Goal: Information Seeking & Learning: Learn about a topic

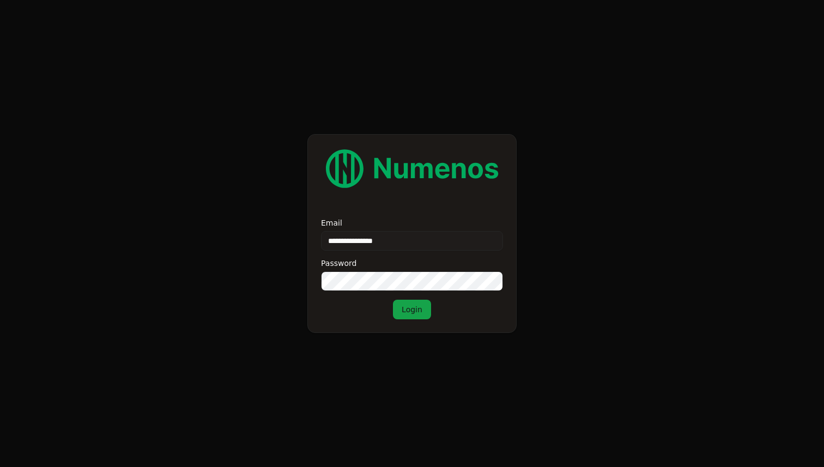
click at [408, 315] on button "Login" at bounding box center [412, 310] width 38 height 20
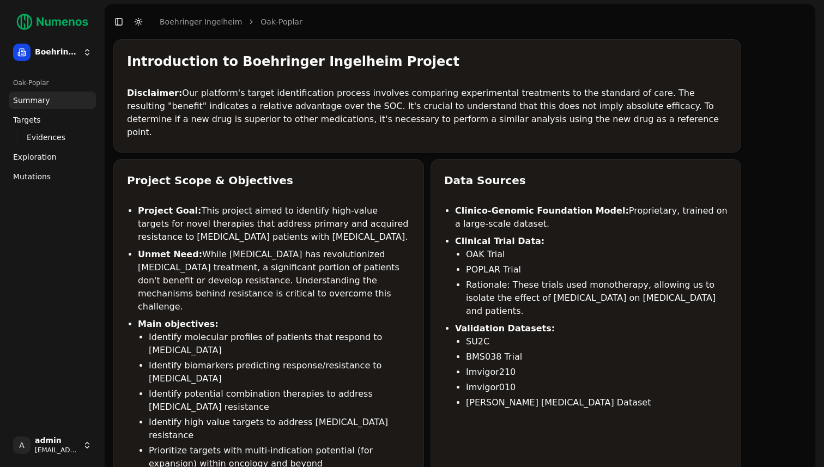
click at [17, 177] on span "Mutations" at bounding box center [32, 176] width 38 height 11
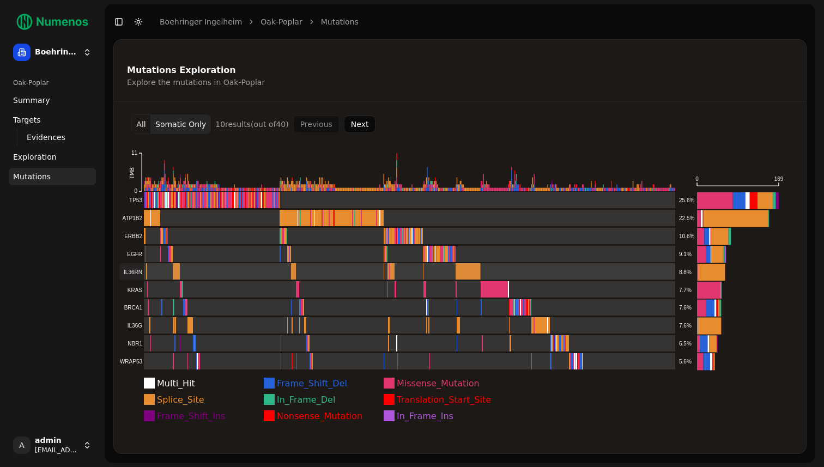
click at [383, 272] on rect at bounding box center [397, 271] width 556 height 17
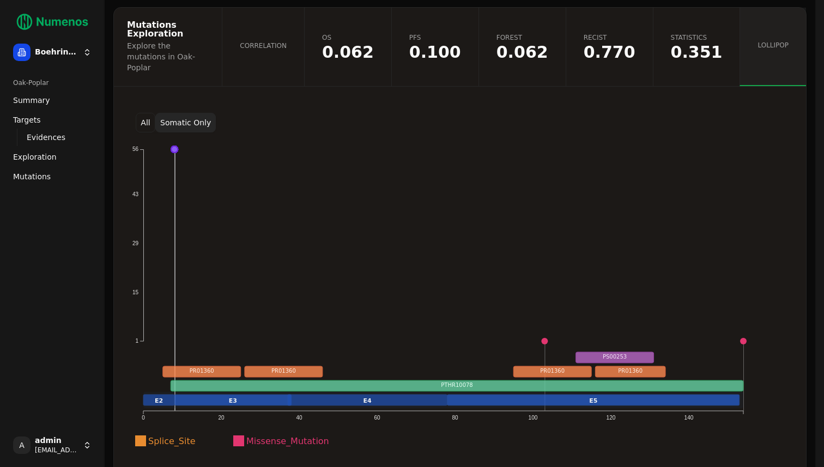
click at [143, 113] on button "All" at bounding box center [146, 123] width 20 height 20
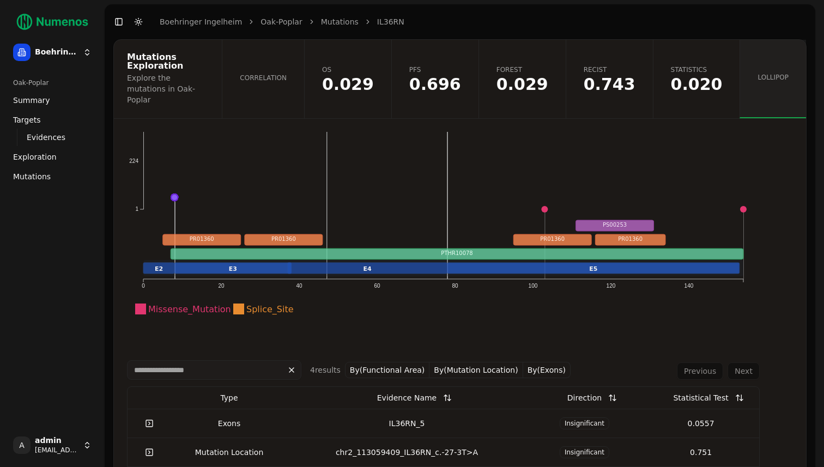
scroll to position [166, 0]
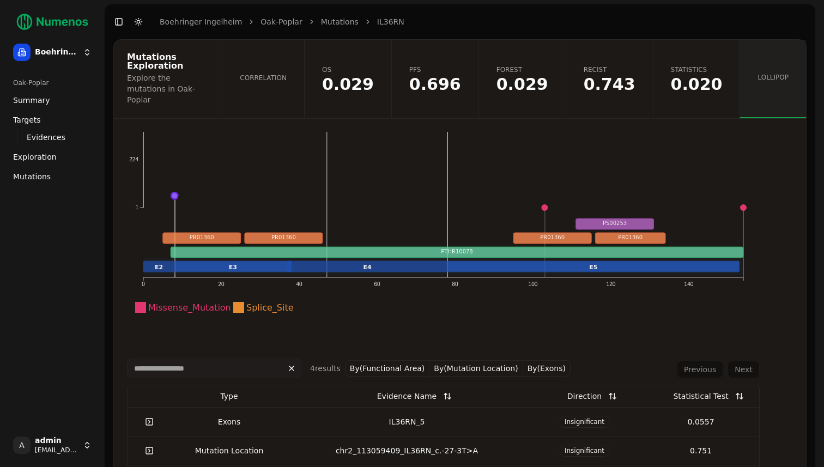
click at [694, 76] on span "0.020" at bounding box center [697, 84] width 52 height 16
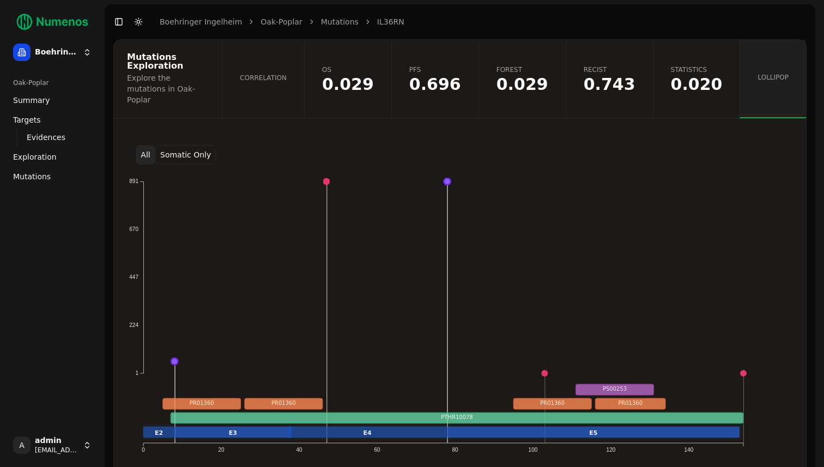
click at [694, 76] on span "0.020" at bounding box center [697, 84] width 52 height 16
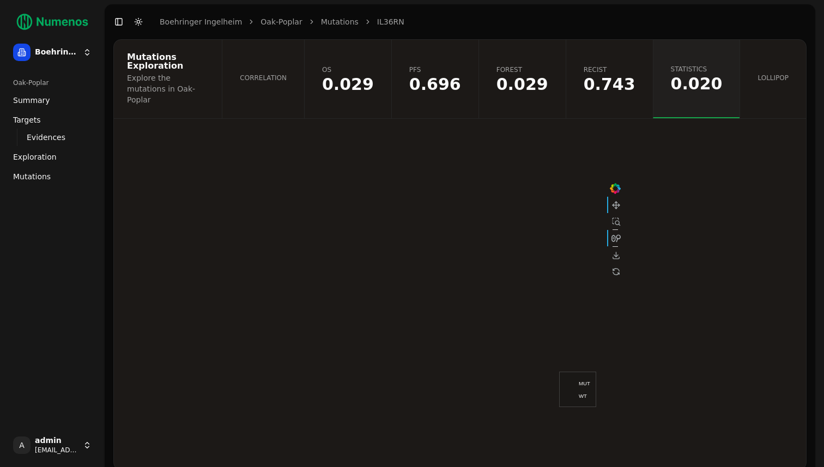
click at [785, 57] on link "Lollipop" at bounding box center [773, 79] width 67 height 79
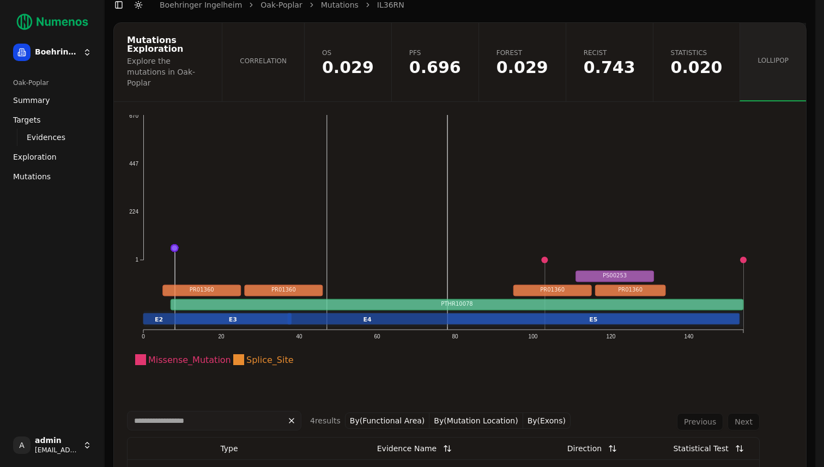
scroll to position [196, 0]
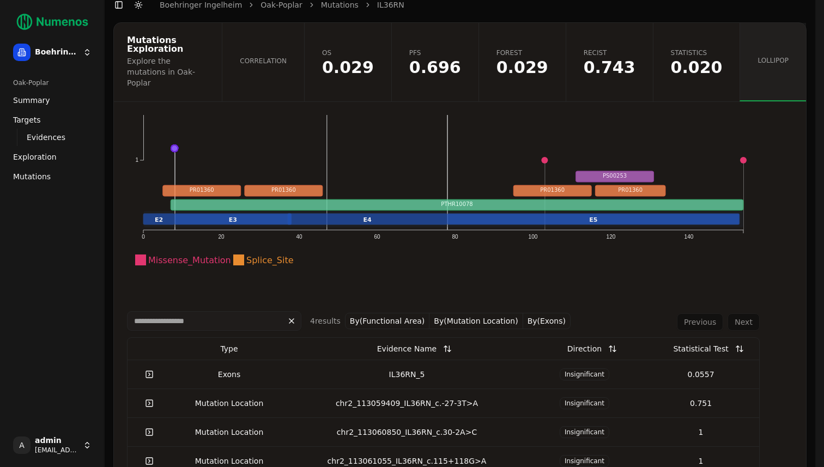
click at [410, 369] on div "IL36RN_5" at bounding box center [407, 374] width 230 height 11
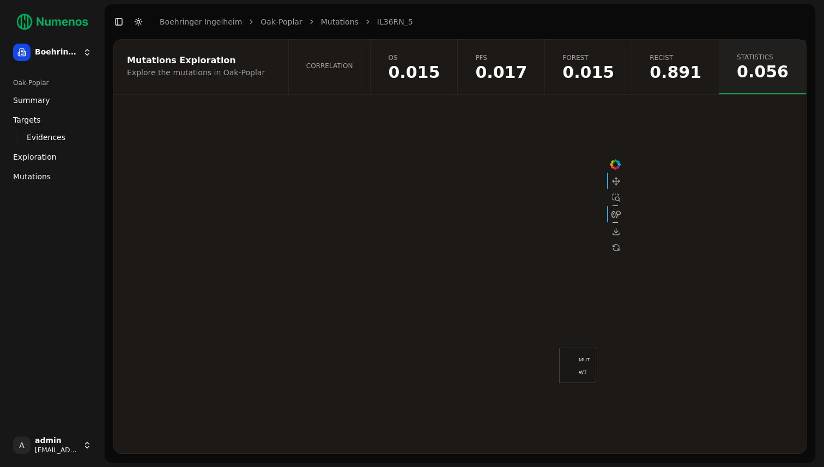
click at [335, 23] on link "Mutations" at bounding box center [340, 21] width 38 height 11
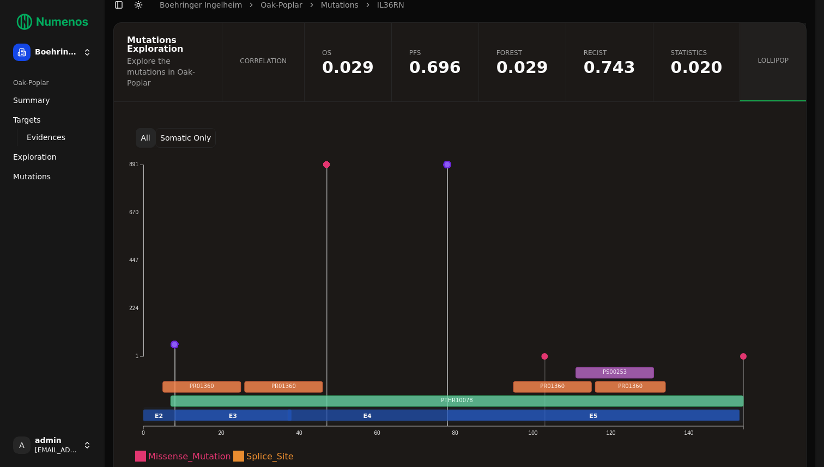
scroll to position [32, 0]
